Goal: Transaction & Acquisition: Purchase product/service

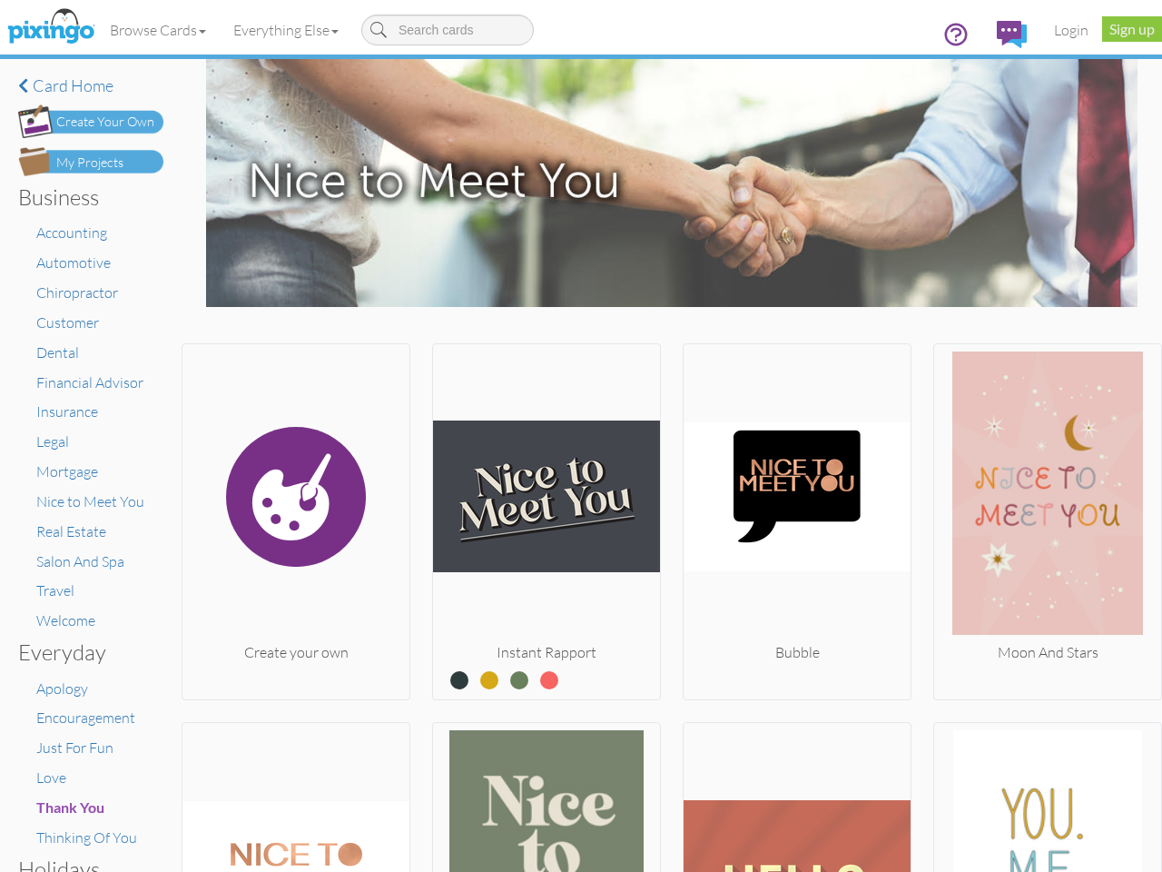
click at [581, 436] on img at bounding box center [546, 496] width 227 height 291
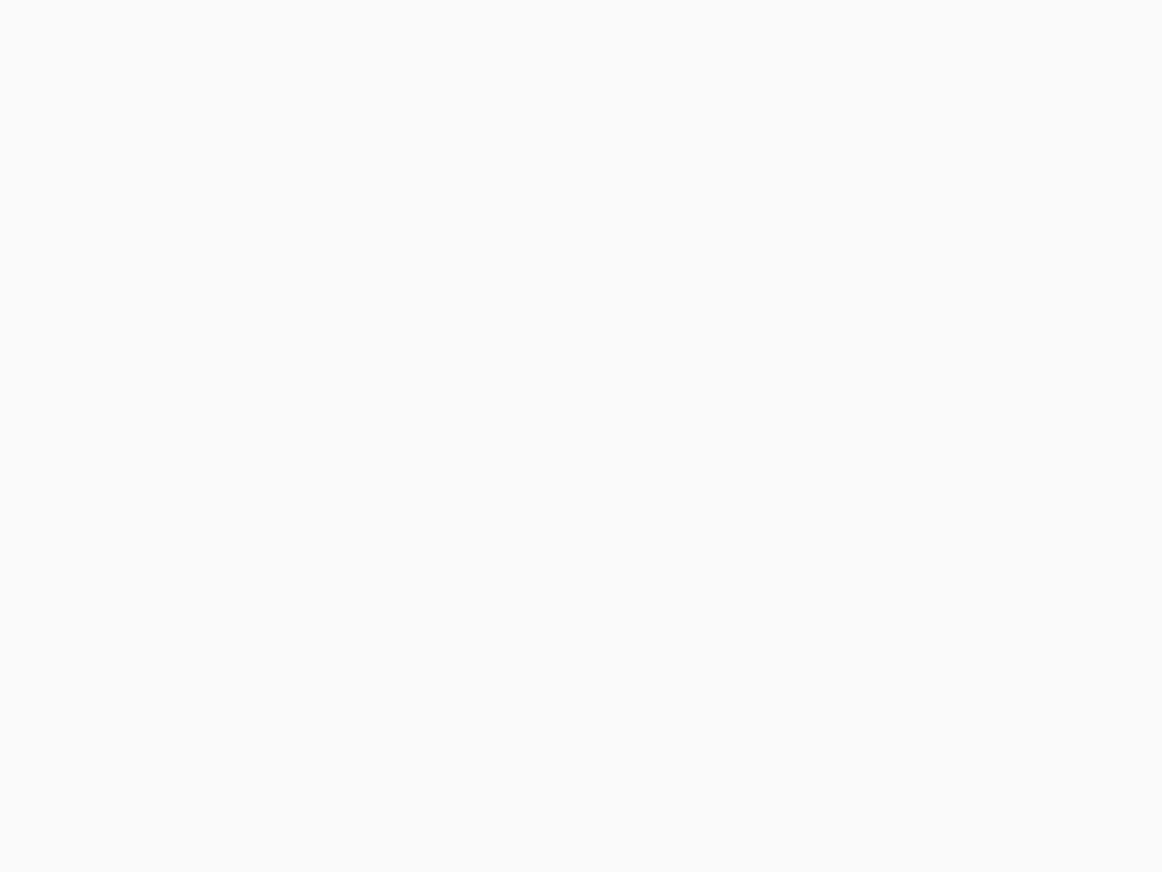
click at [159, 30] on body at bounding box center [581, 436] width 1162 height 872
click at [290, 30] on body at bounding box center [581, 436] width 1162 height 872
click at [294, 518] on body at bounding box center [581, 436] width 1162 height 872
click at [541, 518] on body at bounding box center [581, 436] width 1162 height 872
click at [788, 518] on body at bounding box center [581, 436] width 1162 height 872
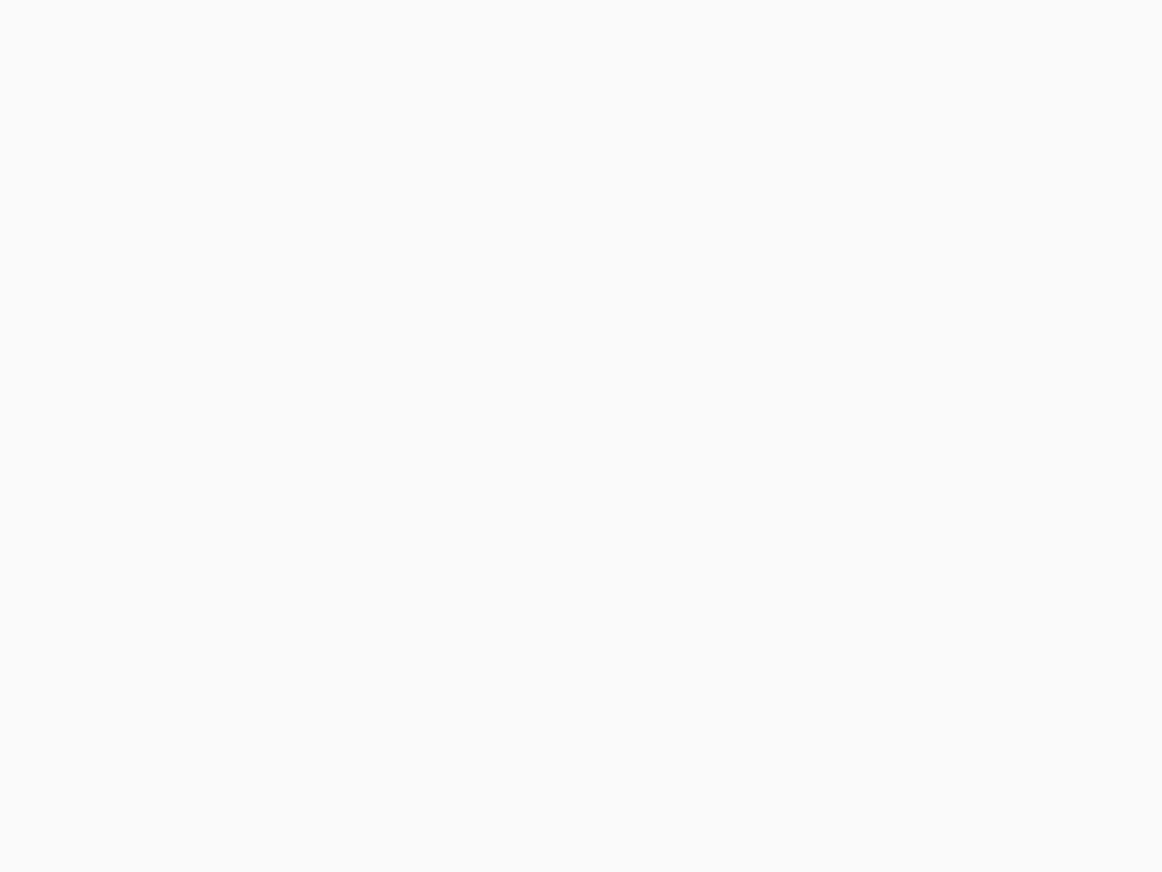
click at [1034, 518] on body at bounding box center [581, 436] width 1162 height 872
click at [294, 794] on body at bounding box center [581, 436] width 1162 height 872
click at [541, 794] on body at bounding box center [581, 436] width 1162 height 872
click at [788, 794] on body at bounding box center [581, 436] width 1162 height 872
